Goal: Task Accomplishment & Management: Use online tool/utility

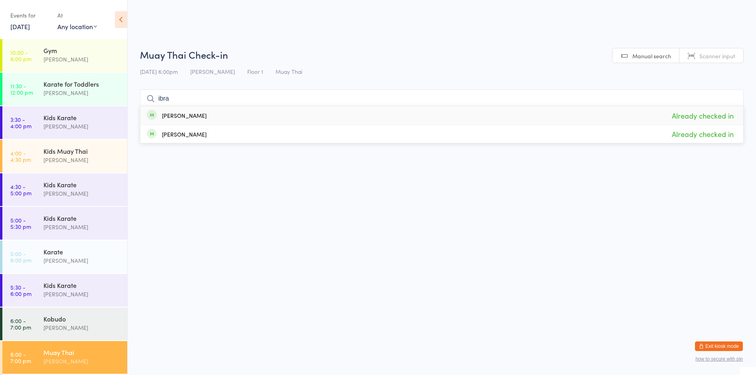
click at [104, 328] on div "[PERSON_NAME]" at bounding box center [81, 327] width 77 height 9
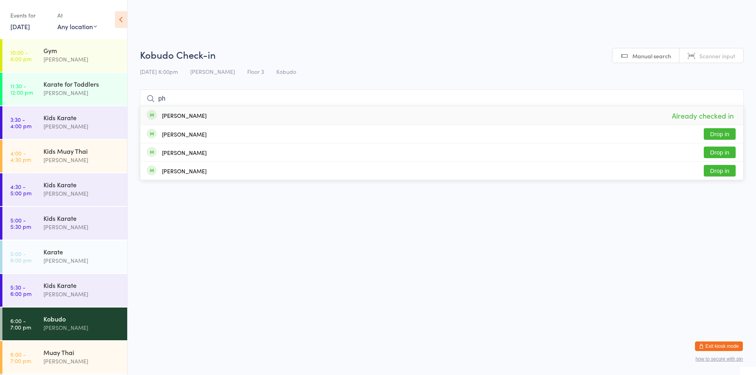
type input "p"
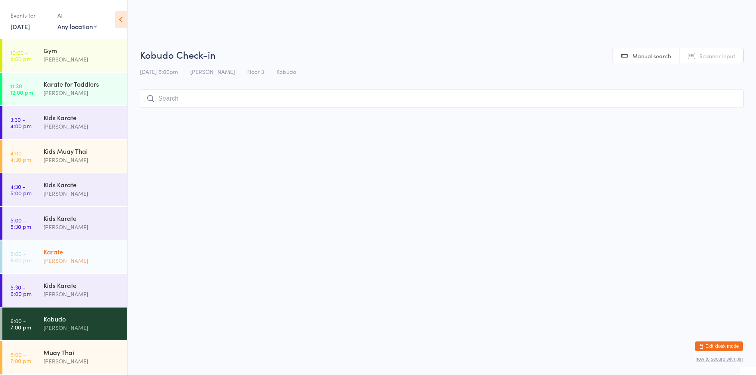
click at [68, 259] on div "[PERSON_NAME]" at bounding box center [81, 260] width 77 height 9
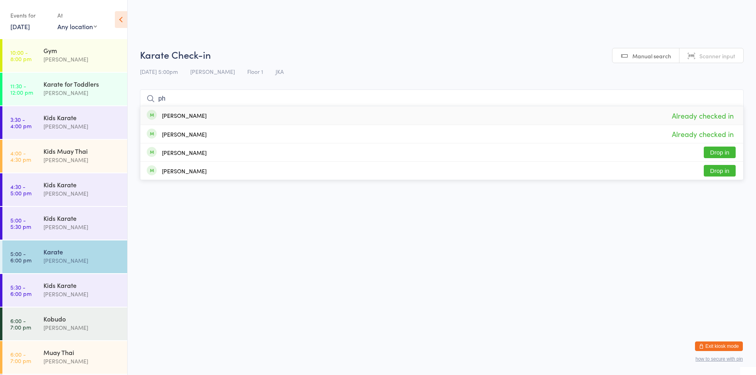
type input "p"
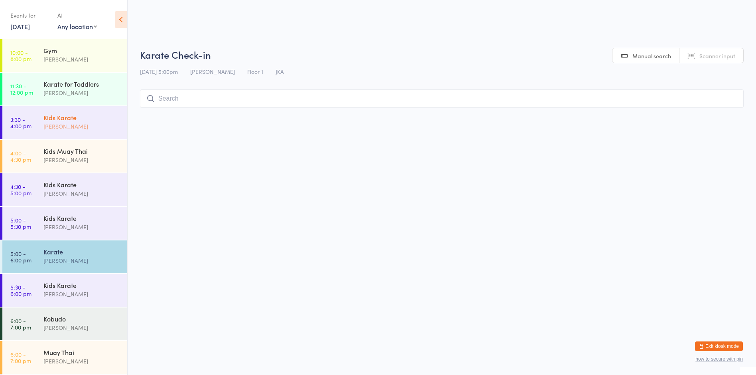
click at [89, 111] on div "Kids Karate [PERSON_NAME]" at bounding box center [85, 122] width 84 height 32
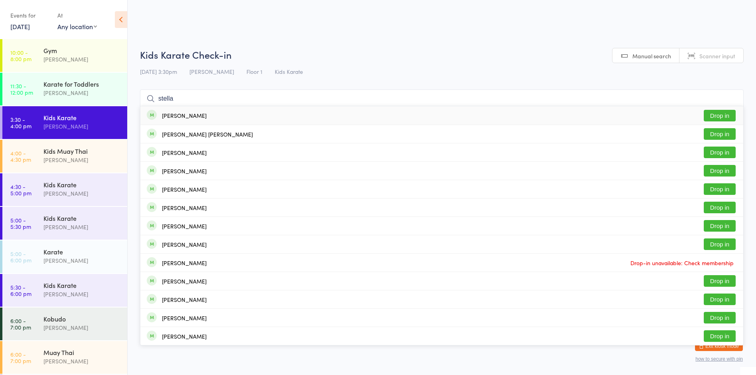
type input "stella"
click at [729, 116] on button "Drop in" at bounding box center [720, 116] width 32 height 12
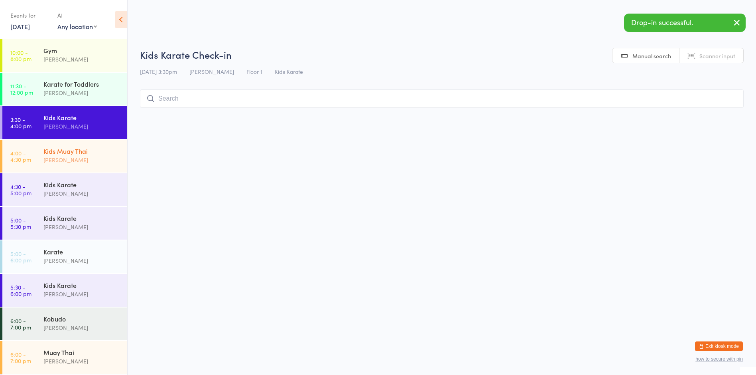
click at [105, 148] on div "Kids Muay Thai" at bounding box center [81, 150] width 77 height 9
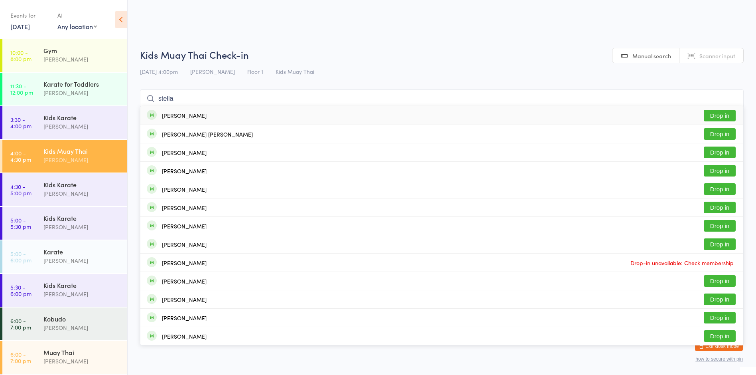
type input "stella"
click at [732, 120] on button "Drop in" at bounding box center [720, 116] width 32 height 12
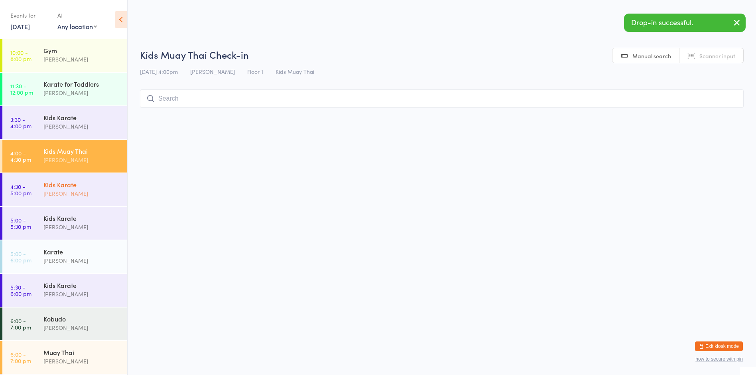
click at [65, 195] on div "[PERSON_NAME]" at bounding box center [81, 193] width 77 height 9
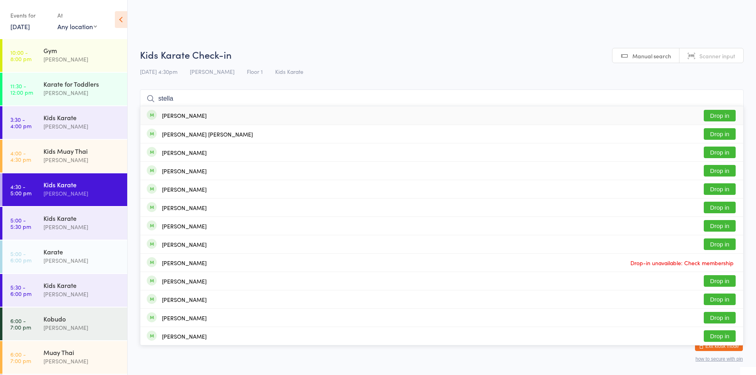
type input "stella"
click at [708, 113] on button "Drop in" at bounding box center [720, 116] width 32 height 12
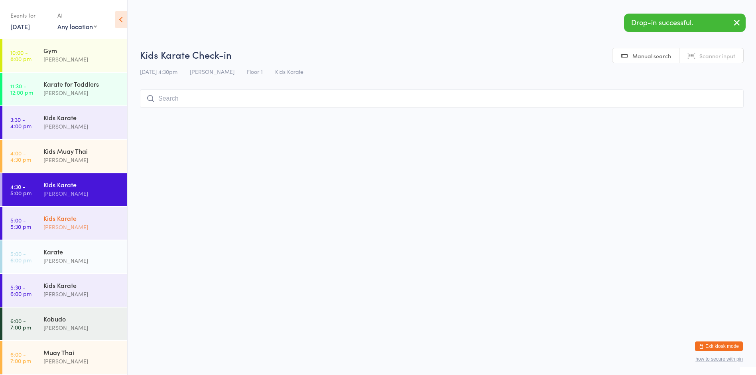
click at [90, 219] on div "Kids Karate" at bounding box center [81, 217] width 77 height 9
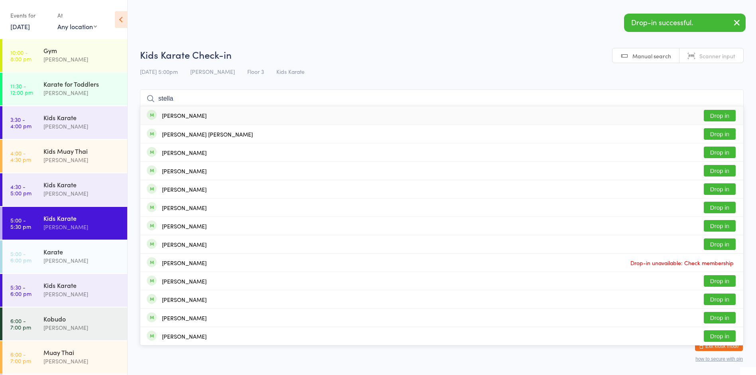
type input "stella"
click at [727, 114] on button "Drop in" at bounding box center [720, 116] width 32 height 12
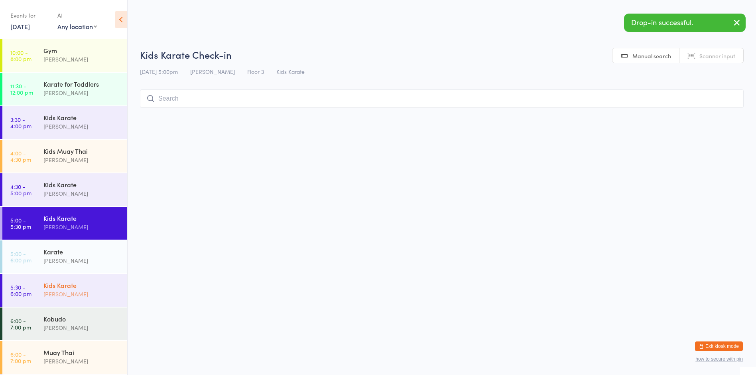
click at [66, 281] on div "Kids Karate [PERSON_NAME]" at bounding box center [85, 290] width 84 height 32
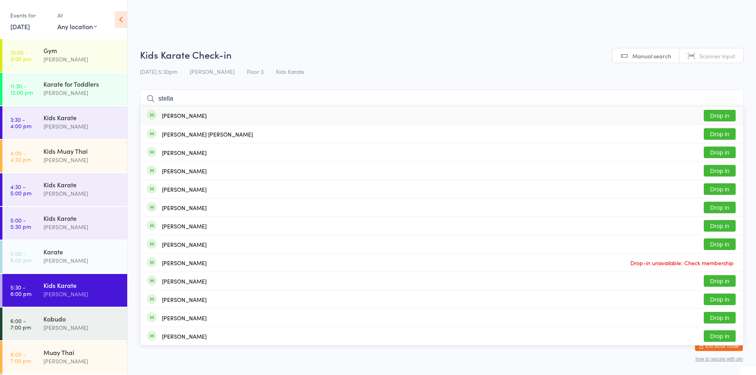
type input "stella"
click at [735, 116] on button "Drop in" at bounding box center [720, 116] width 32 height 12
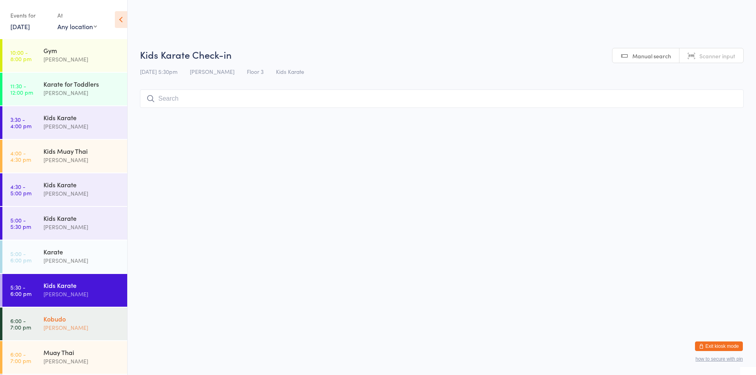
click at [95, 317] on div "Kobudo" at bounding box center [81, 318] width 77 height 9
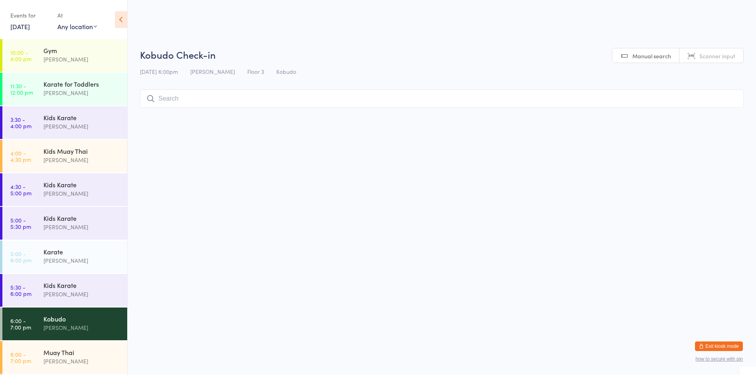
click at [192, 97] on input "search" at bounding box center [442, 98] width 604 height 18
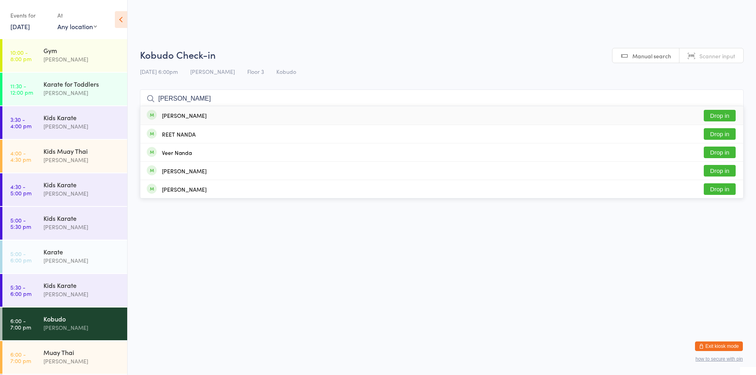
type input "[PERSON_NAME]"
click at [713, 116] on button "Drop in" at bounding box center [720, 116] width 32 height 12
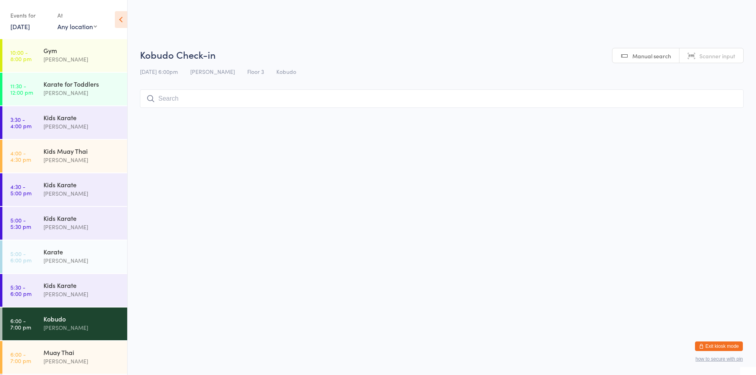
click at [270, 95] on input "search" at bounding box center [442, 98] width 604 height 18
click at [93, 55] on div "[PERSON_NAME]" at bounding box center [81, 59] width 77 height 9
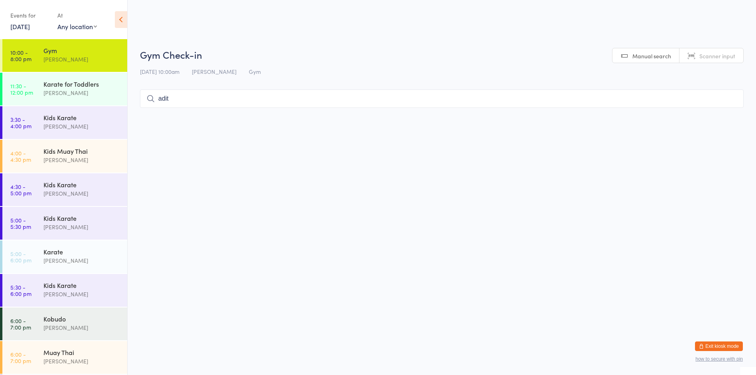
type input "aditi"
drag, startPoint x: 218, startPoint y: 102, endPoint x: 106, endPoint y: 86, distance: 112.8
click at [113, 87] on body "You have now entered Kiosk Mode. Members will be able to check themselves in us…" at bounding box center [378, 80] width 756 height 64
drag, startPoint x: 106, startPoint y: 79, endPoint x: 105, endPoint y: 99, distance: 19.6
click at [106, 81] on div "Karate for Toddlers" at bounding box center [81, 83] width 77 height 9
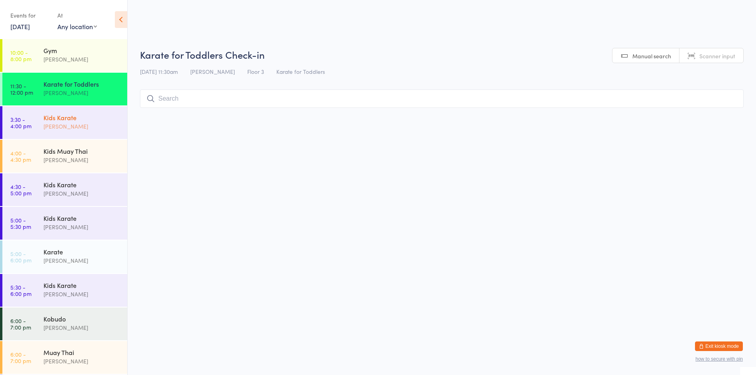
drag, startPoint x: 96, startPoint y: 114, endPoint x: 89, endPoint y: 120, distance: 8.5
click at [95, 114] on div "Kids Karate" at bounding box center [81, 117] width 77 height 9
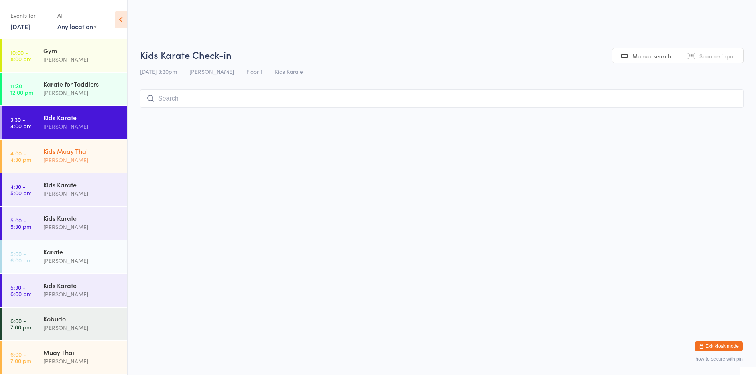
click at [102, 166] on div "Kids Muay [DEMOGRAPHIC_DATA] [PERSON_NAME]" at bounding box center [85, 156] width 84 height 32
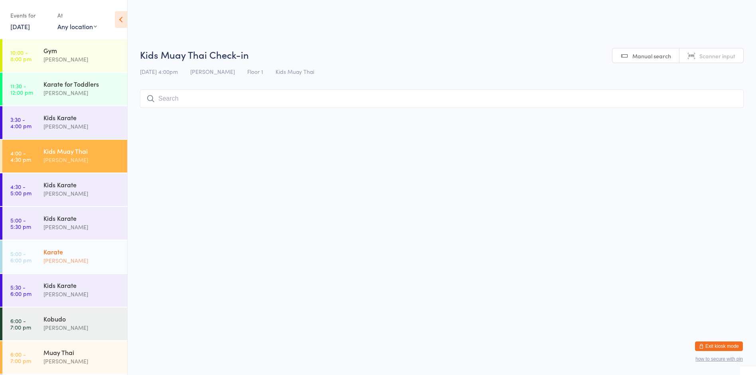
click at [101, 256] on div "[PERSON_NAME]" at bounding box center [81, 260] width 77 height 9
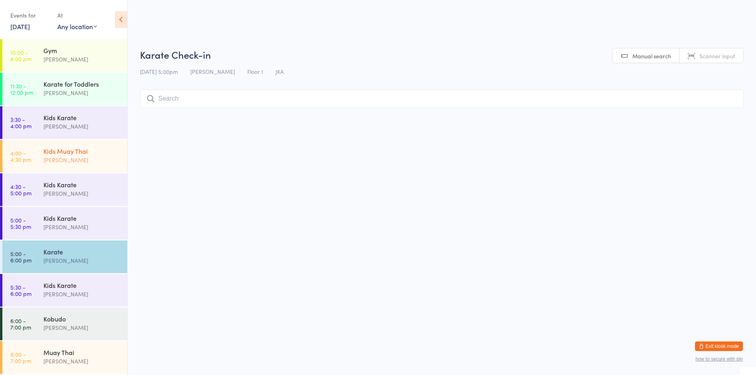
click at [108, 166] on div "Kids Muay [DEMOGRAPHIC_DATA] [PERSON_NAME]" at bounding box center [85, 156] width 84 height 32
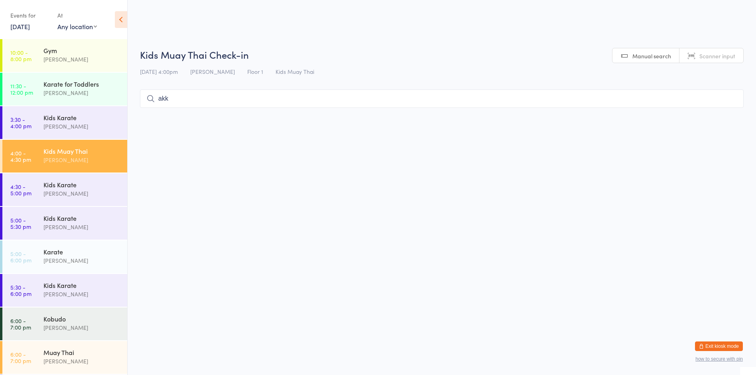
type input "akka"
click at [733, 99] on input "akka" at bounding box center [442, 98] width 604 height 18
type input "[PERSON_NAME]"
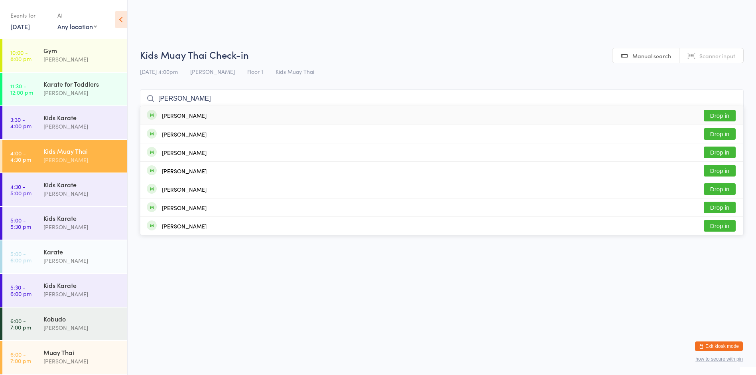
drag, startPoint x: 184, startPoint y: 97, endPoint x: 131, endPoint y: 95, distance: 53.1
click at [132, 95] on ui-view "Kids Muay Thai Check-in [DATE] 4:00pm [PERSON_NAME] Floor 1 Kids Muay Thai Manu…" at bounding box center [442, 80] width 629 height 64
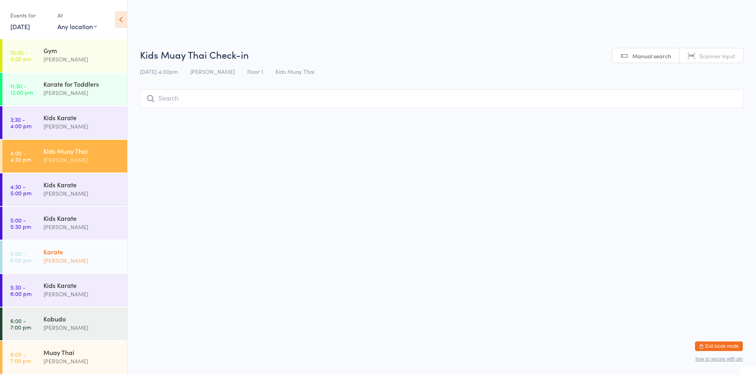
click at [60, 248] on div "Karate" at bounding box center [81, 251] width 77 height 9
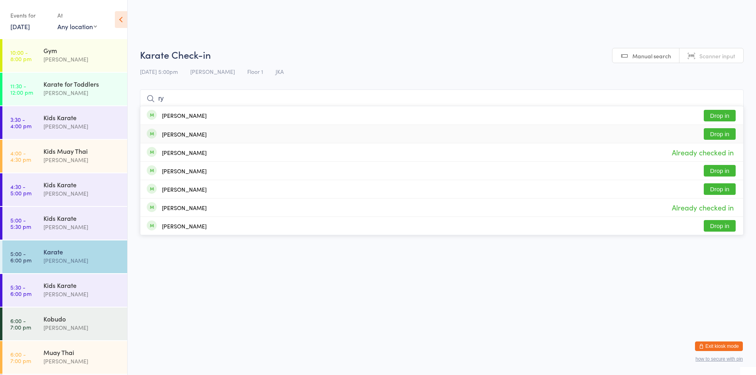
type input "r"
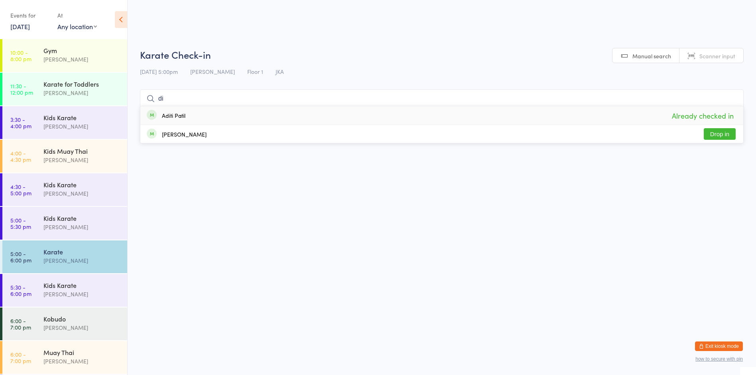
type input "d"
type input "r"
type input "a"
type input "m"
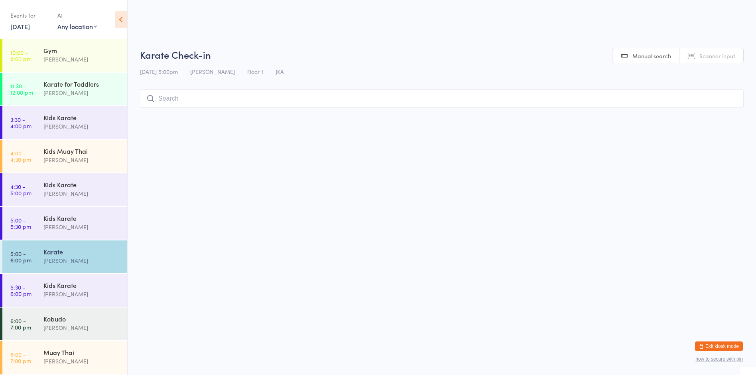
type input ","
type input "a"
drag, startPoint x: 178, startPoint y: 101, endPoint x: 153, endPoint y: 99, distance: 25.2
click at [153, 99] on div "a No results found for this search." at bounding box center [442, 98] width 604 height 18
type input "r"
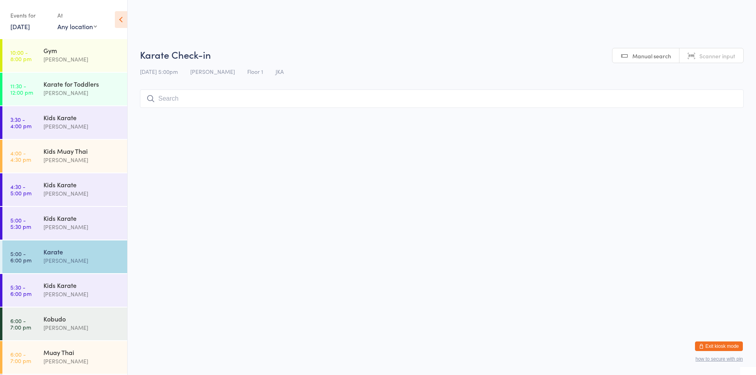
type input "1"
